Goal: Information Seeking & Learning: Learn about a topic

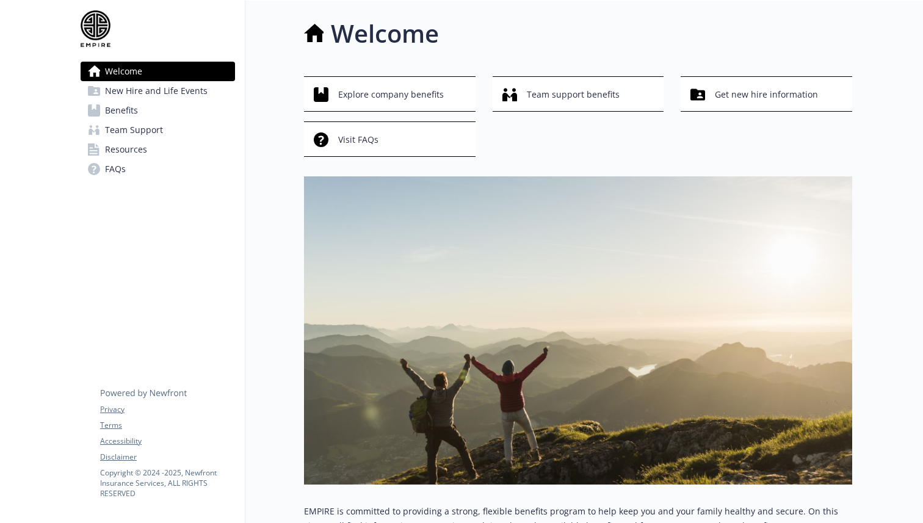
click at [174, 111] on link "Benefits" at bounding box center [158, 111] width 154 height 20
